Goal: Task Accomplishment & Management: Manage account settings

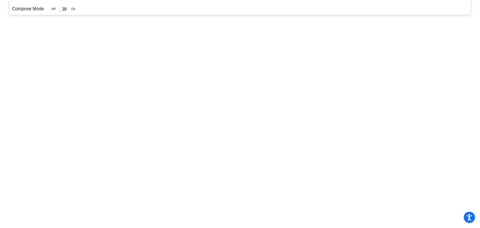
click at [31, 8] on p "Compose Mode" at bounding box center [28, 9] width 32 height 7
click at [37, 10] on p "Compose Mode" at bounding box center [28, 9] width 32 height 7
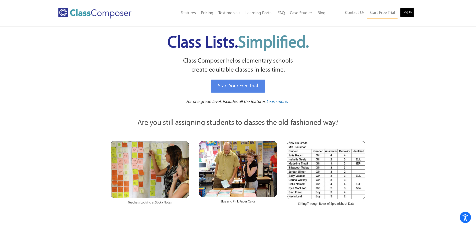
click at [406, 14] on link "Log In" at bounding box center [407, 13] width 14 height 10
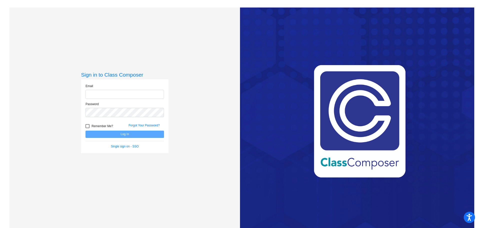
type input "dloftus@lcusd.net"
click at [86, 126] on div at bounding box center [88, 126] width 4 height 4
click at [87, 128] on input "Remember Me?" at bounding box center [87, 128] width 0 height 0
checkbox input "true"
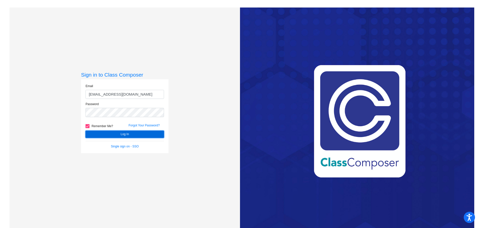
click at [106, 134] on button "Log In" at bounding box center [125, 134] width 79 height 7
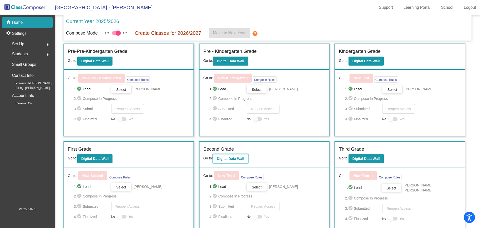
click at [232, 161] on button "Digital Data Wall" at bounding box center [230, 158] width 35 height 9
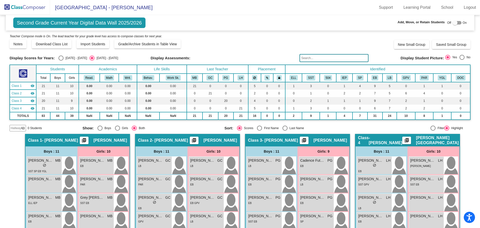
click at [65, 58] on div "2024 - 2025" at bounding box center [76, 58] width 24 height 5
click at [61, 61] on input "2024 - 2025" at bounding box center [61, 61] width 0 height 0
radio input "true"
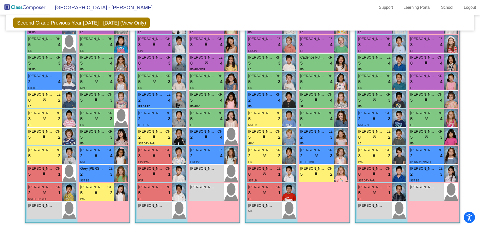
scroll to position [39, 0]
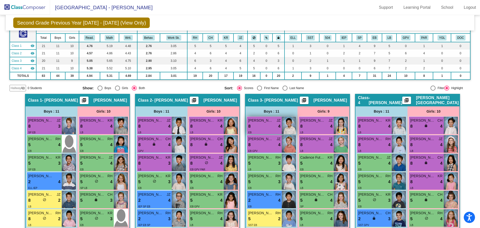
click at [268, 123] on span "Asher Han" at bounding box center [260, 120] width 25 height 5
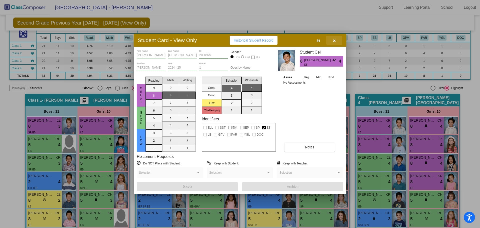
click at [336, 40] on icon "button" at bounding box center [334, 41] width 3 height 4
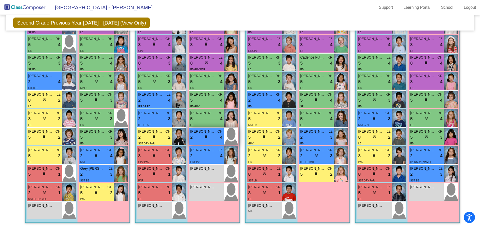
scroll to position [0, 0]
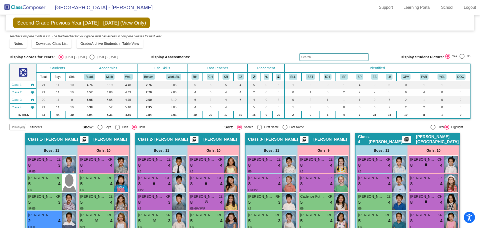
click at [90, 56] on div "Select an option" at bounding box center [92, 57] width 5 height 5
click at [92, 60] on input "2025 - 2026" at bounding box center [92, 60] width 0 height 0
radio input "true"
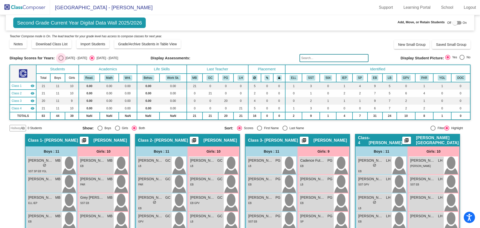
click at [60, 58] on div "Select an option" at bounding box center [61, 58] width 5 height 5
click at [61, 61] on input "2024 - 2025" at bounding box center [61, 61] width 0 height 0
radio input "true"
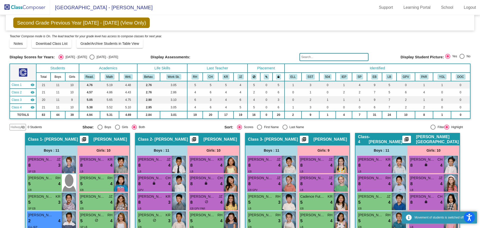
scroll to position [139, 0]
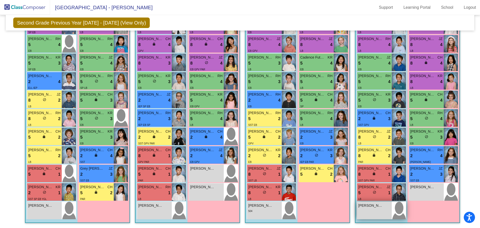
click at [377, 213] on div "John Sadd lock do_not_disturb_alt" at bounding box center [374, 211] width 35 height 18
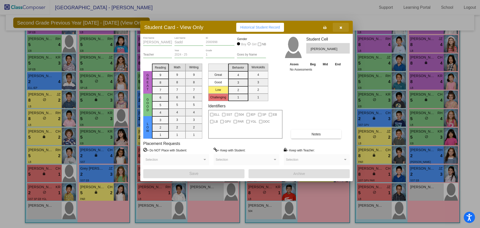
drag, startPoint x: 335, startPoint y: 41, endPoint x: 341, endPoint y: 28, distance: 14.5
click at [341, 28] on icon "button" at bounding box center [341, 28] width 3 height 4
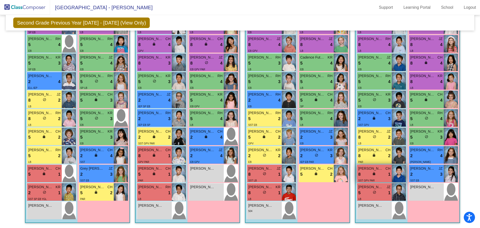
click at [377, 177] on div "8 lock do_not_disturb_alt 1" at bounding box center [374, 174] width 32 height 7
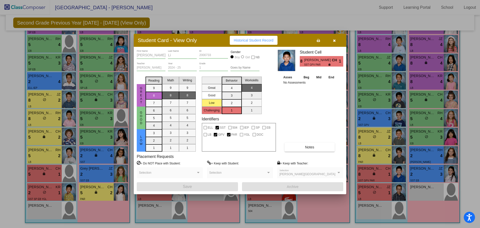
click at [372, 191] on div at bounding box center [240, 114] width 480 height 228
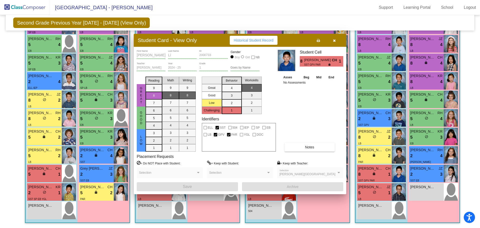
click at [373, 191] on span "do_not_disturb_alt" at bounding box center [375, 192] width 4 height 4
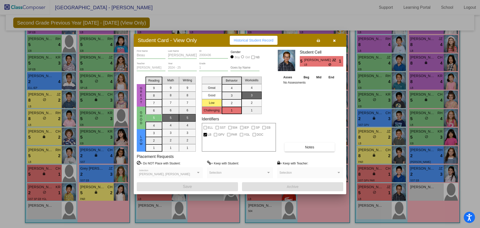
click at [364, 179] on div at bounding box center [240, 114] width 480 height 228
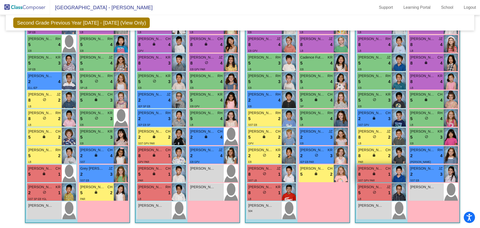
click at [364, 175] on div "8 lock do_not_disturb_alt 1" at bounding box center [374, 174] width 32 height 7
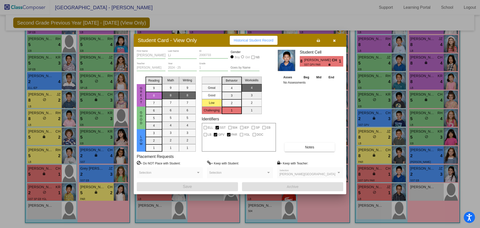
click at [360, 171] on div at bounding box center [240, 114] width 480 height 228
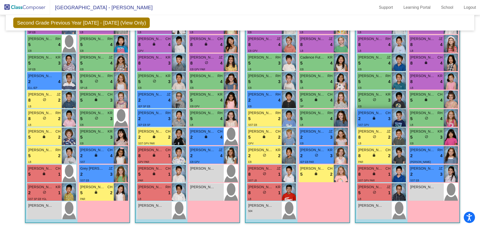
click at [369, 117] on div "2 lock do_not_disturb_alt 3" at bounding box center [374, 119] width 32 height 7
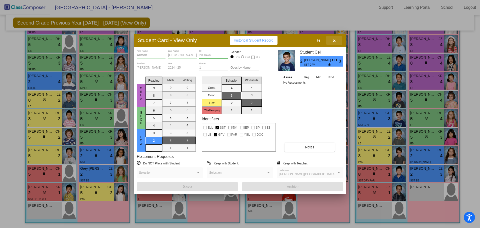
click at [334, 42] on icon "button" at bounding box center [334, 41] width 3 height 4
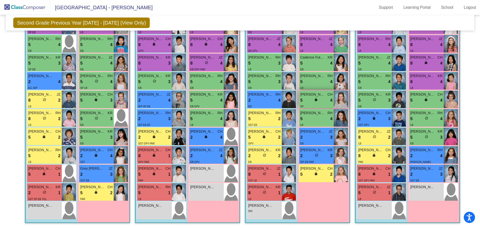
click at [317, 99] on div "lock do_not_disturb_alt" at bounding box center [316, 100] width 5 height 5
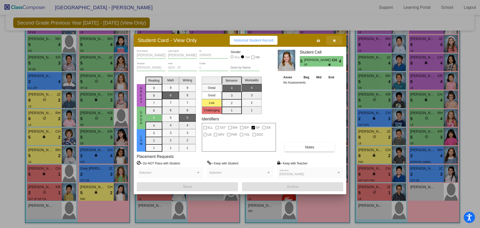
click at [334, 39] on icon "button" at bounding box center [334, 41] width 3 height 4
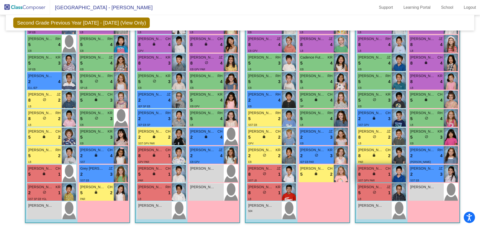
click at [375, 181] on div "SST GPV PAR" at bounding box center [374, 180] width 32 height 5
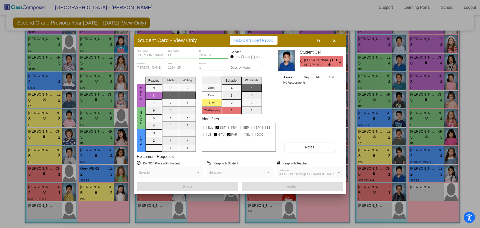
click at [367, 136] on div at bounding box center [240, 114] width 480 height 228
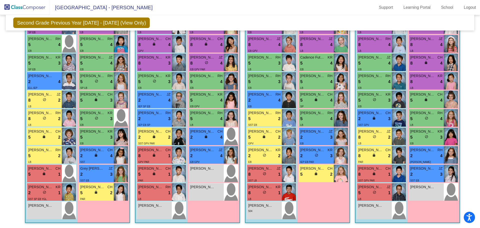
click at [367, 136] on div "8 lock do_not_disturb_alt 2" at bounding box center [374, 137] width 32 height 7
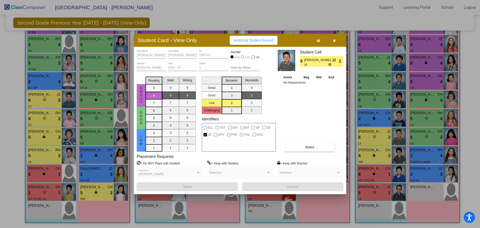
click at [333, 41] on icon "button" at bounding box center [334, 41] width 3 height 4
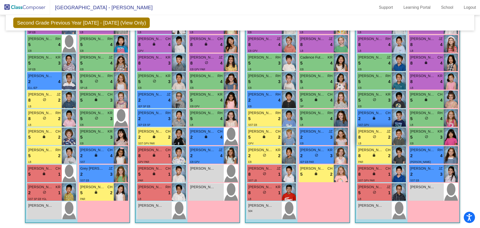
click at [374, 141] on div "LB" at bounding box center [374, 143] width 32 height 5
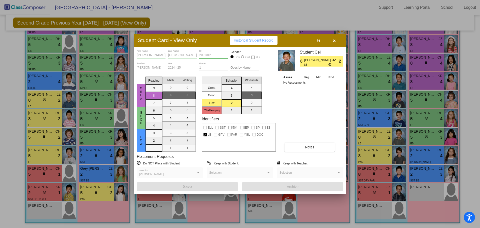
click at [337, 41] on button "button" at bounding box center [334, 40] width 16 height 9
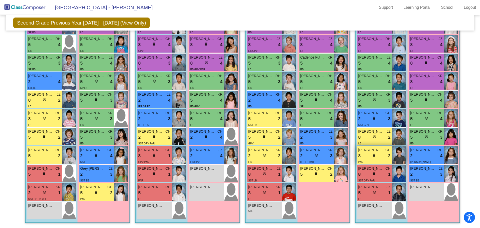
click at [381, 155] on div "8 lock do_not_disturb_alt 2" at bounding box center [374, 156] width 32 height 7
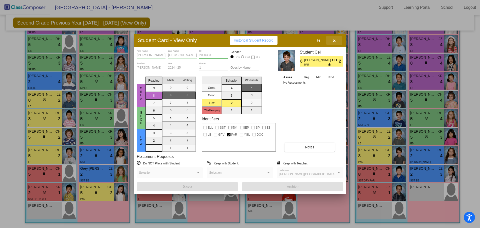
click at [334, 41] on icon "button" at bounding box center [334, 41] width 3 height 4
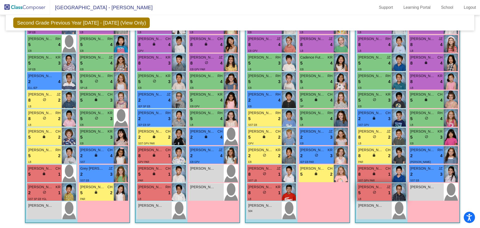
click at [371, 194] on div "5 lock do_not_disturb_alt 1" at bounding box center [374, 193] width 32 height 7
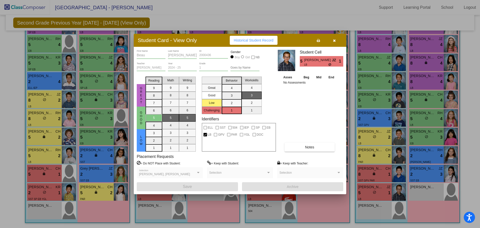
click at [334, 39] on icon "button" at bounding box center [334, 41] width 3 height 4
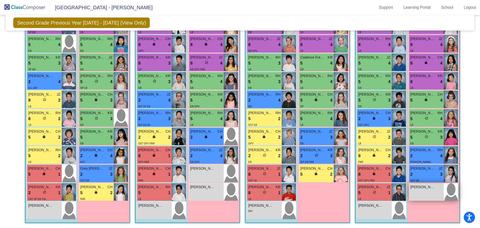
click at [431, 194] on div "Harlow Thomas lock do_not_disturb_alt" at bounding box center [426, 192] width 35 height 18
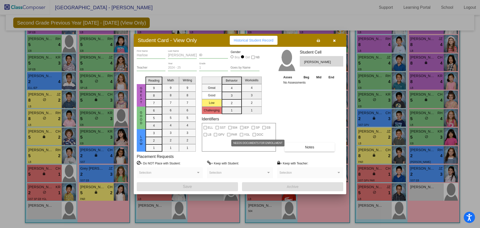
click at [257, 134] on span "DOC" at bounding box center [260, 135] width 7 height 6
click at [255, 135] on div at bounding box center [255, 135] width 4 height 4
click at [254, 134] on div at bounding box center [255, 135] width 4 height 4
click at [333, 38] on span "button" at bounding box center [334, 40] width 3 height 4
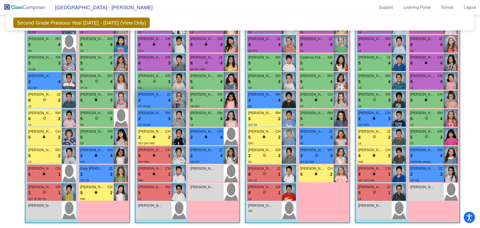
scroll to position [0, 0]
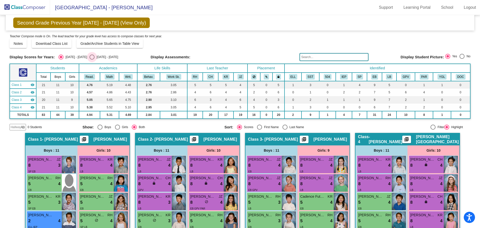
click at [95, 57] on div "2025 - 2026" at bounding box center [107, 57] width 24 height 5
click at [92, 60] on input "2025 - 2026" at bounding box center [92, 60] width 0 height 0
radio input "true"
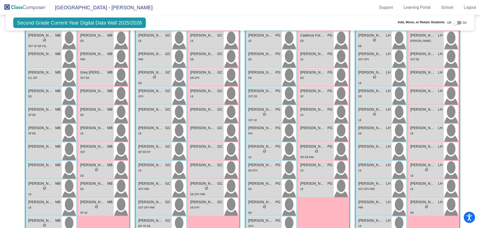
scroll to position [140, 0]
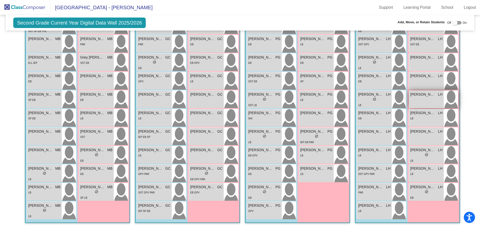
click at [416, 94] on span "Harlow Thomas" at bounding box center [422, 94] width 25 height 5
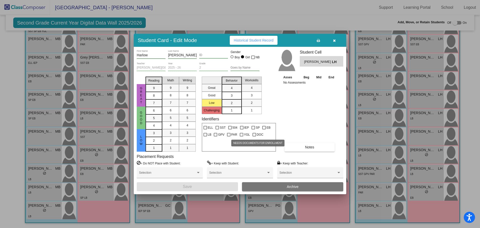
click at [256, 135] on label "DOC" at bounding box center [258, 135] width 11 height 6
click at [254, 136] on input "DOC" at bounding box center [254, 136] width 0 height 0
checkbox input "true"
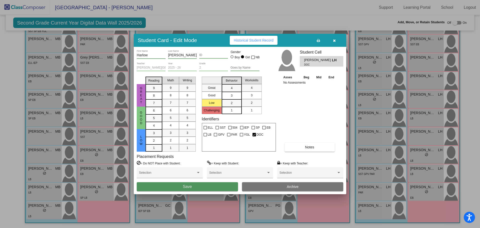
click at [198, 186] on button "Save" at bounding box center [187, 186] width 101 height 9
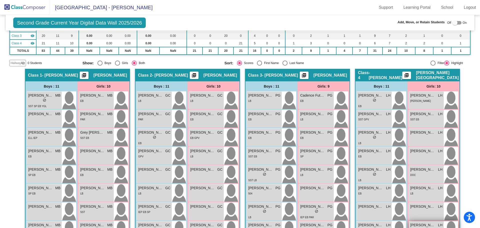
scroll to position [15, 0]
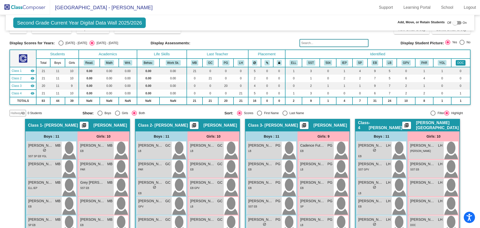
click at [459, 64] on button "DOC" at bounding box center [461, 63] width 10 height 6
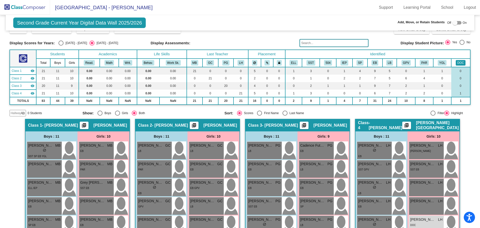
click at [460, 60] on button "DOC" at bounding box center [461, 63] width 10 height 6
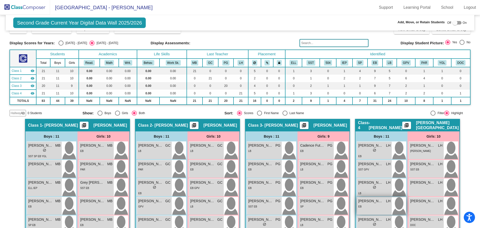
scroll to position [65, 0]
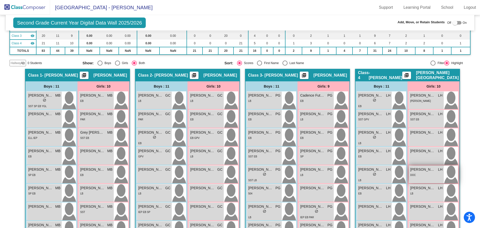
click at [422, 173] on div "DOC" at bounding box center [426, 174] width 32 height 5
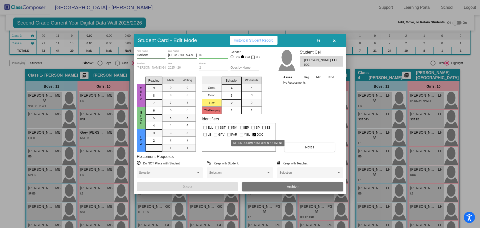
click at [257, 135] on span "DOC" at bounding box center [260, 135] width 7 height 6
click at [254, 136] on input "DOC" at bounding box center [254, 136] width 0 height 0
checkbox input "false"
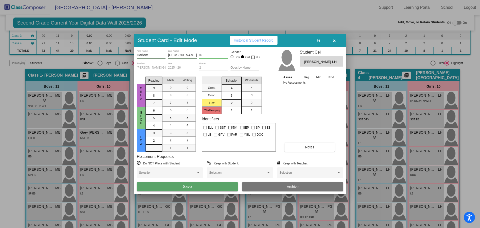
click at [319, 60] on span "Harlow Thomas" at bounding box center [318, 61] width 28 height 5
click at [334, 40] on icon "button" at bounding box center [334, 41] width 3 height 4
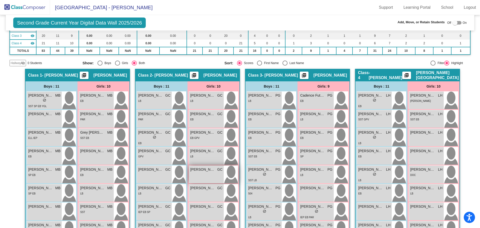
scroll to position [140, 0]
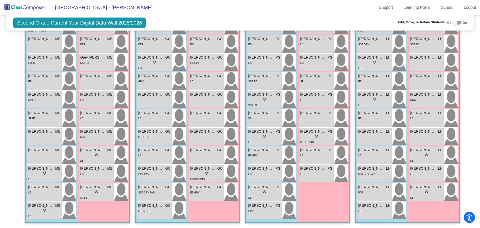
click at [33, 9] on img at bounding box center [25, 7] width 50 height 15
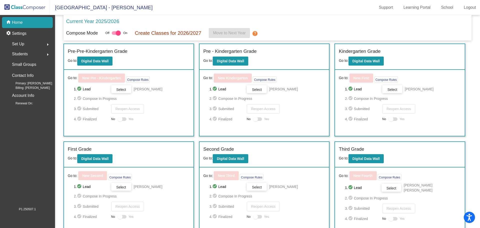
scroll to position [100, 0]
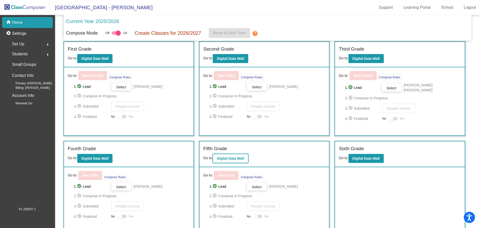
click at [236, 156] on b "Digital Data Wall" at bounding box center [230, 158] width 27 height 4
